Goal: Task Accomplishment & Management: Manage account settings

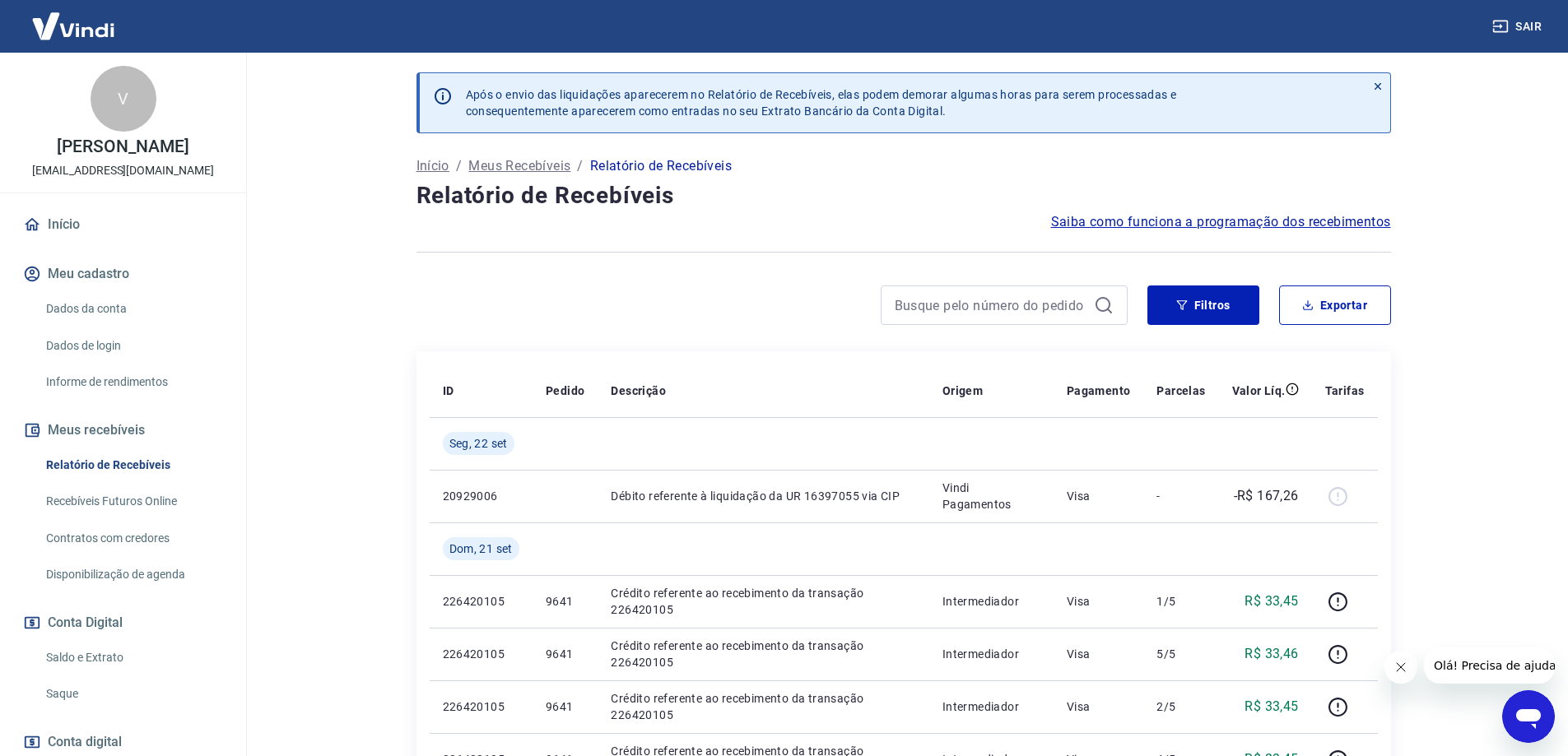
click at [108, 675] on link "Saldo e Extrato" at bounding box center [133, 658] width 187 height 34
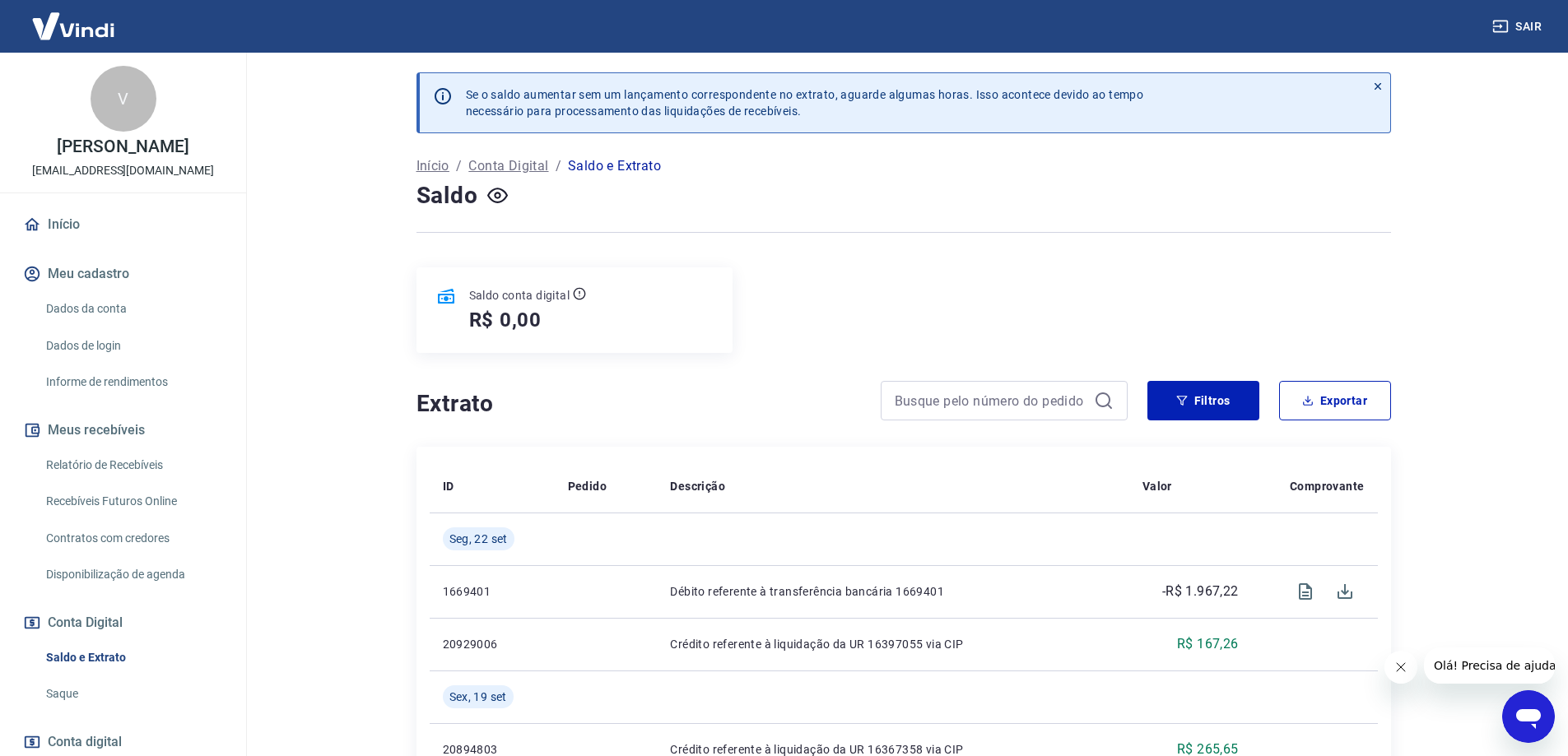
click at [80, 32] on img at bounding box center [73, 25] width 107 height 50
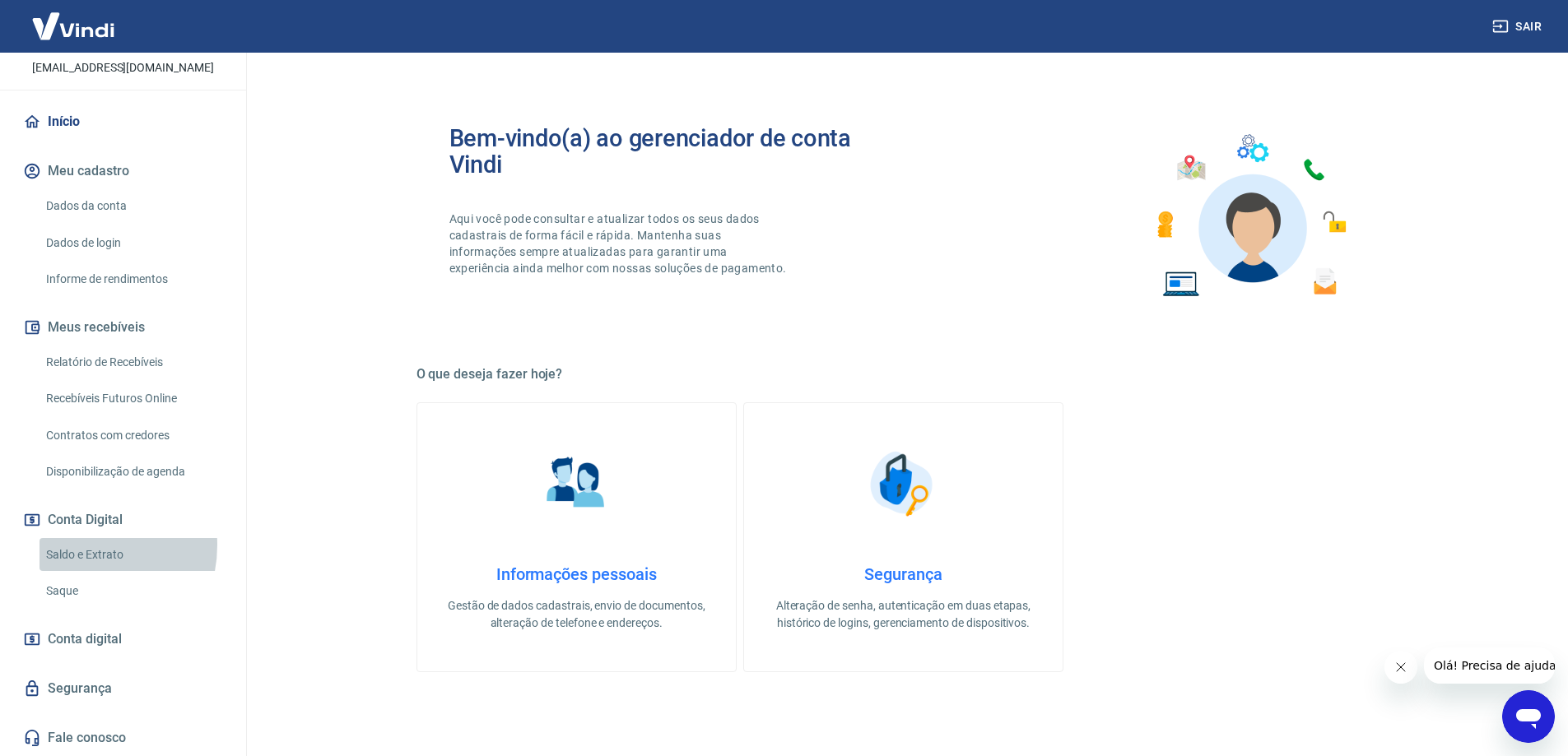
click at [80, 544] on link "Saldo e Extrato" at bounding box center [133, 555] width 187 height 34
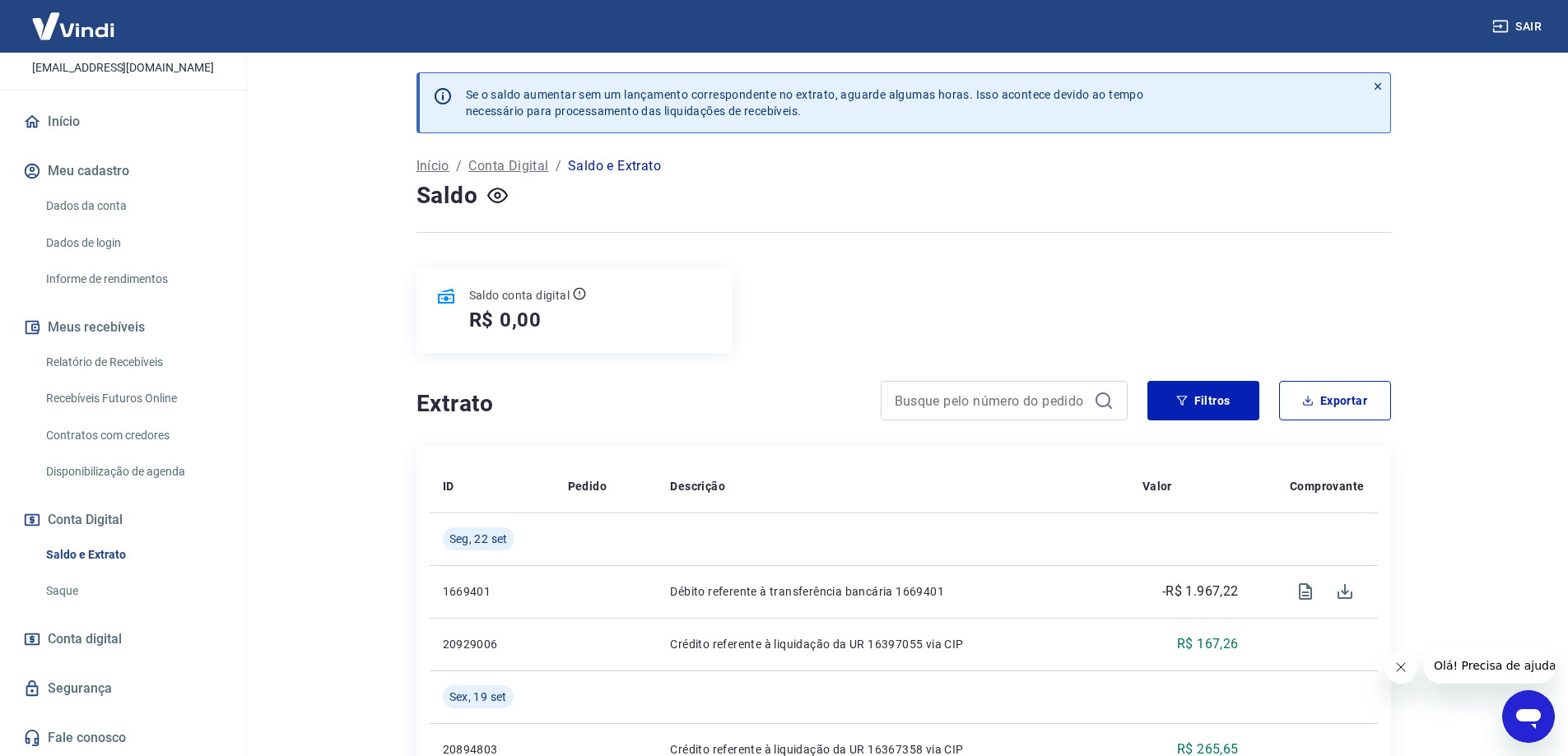
click at [137, 367] on link "Relatório de Recebíveis" at bounding box center [133, 362] width 187 height 34
